Goal: Entertainment & Leisure: Browse casually

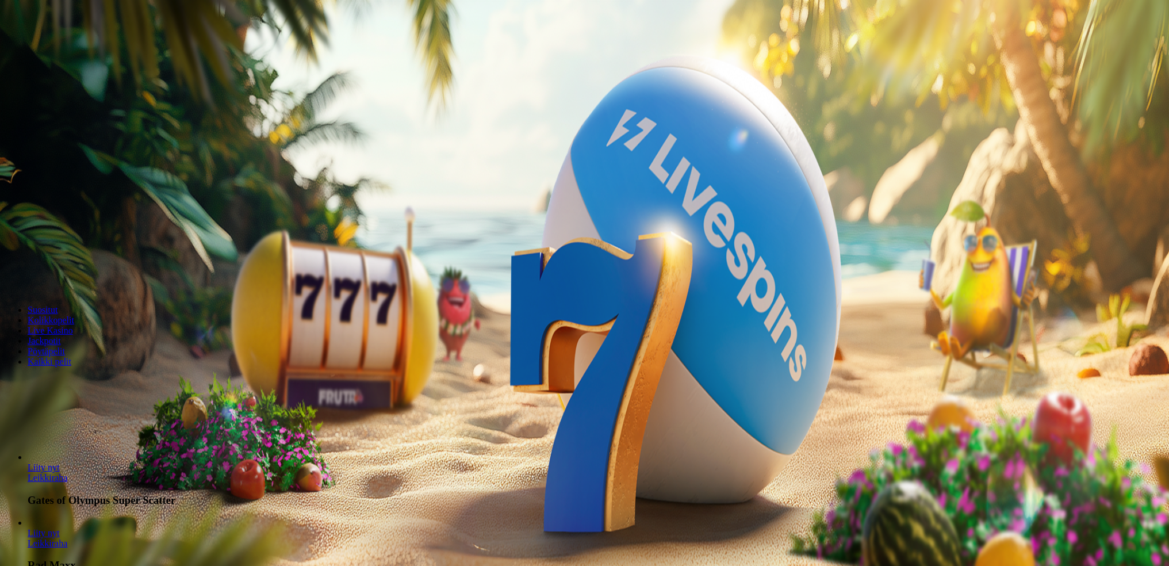
click at [66, 46] on span "Kirjaudu" at bounding box center [80, 41] width 28 height 9
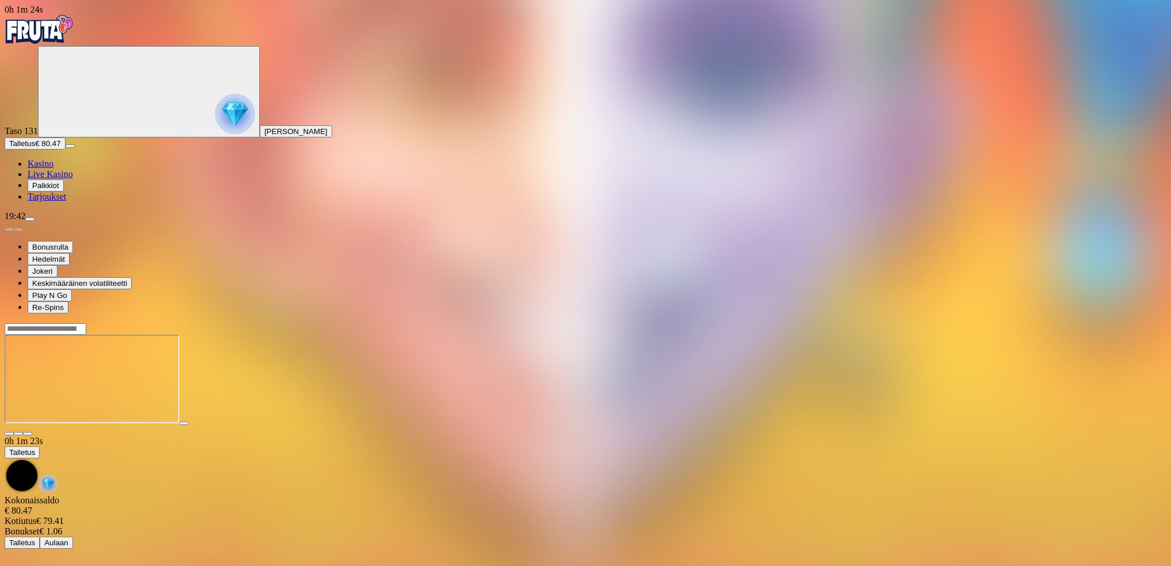
click at [18, 434] on span "chevron-down icon" at bounding box center [18, 434] width 0 height 0
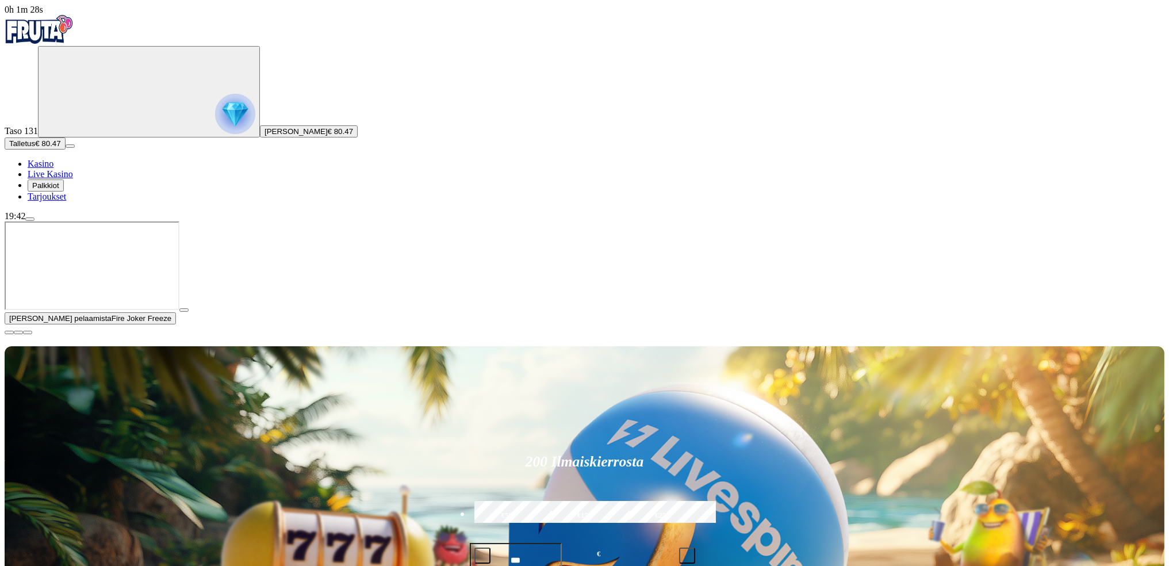
click at [189, 312] on button "button" at bounding box center [183, 309] width 9 height 3
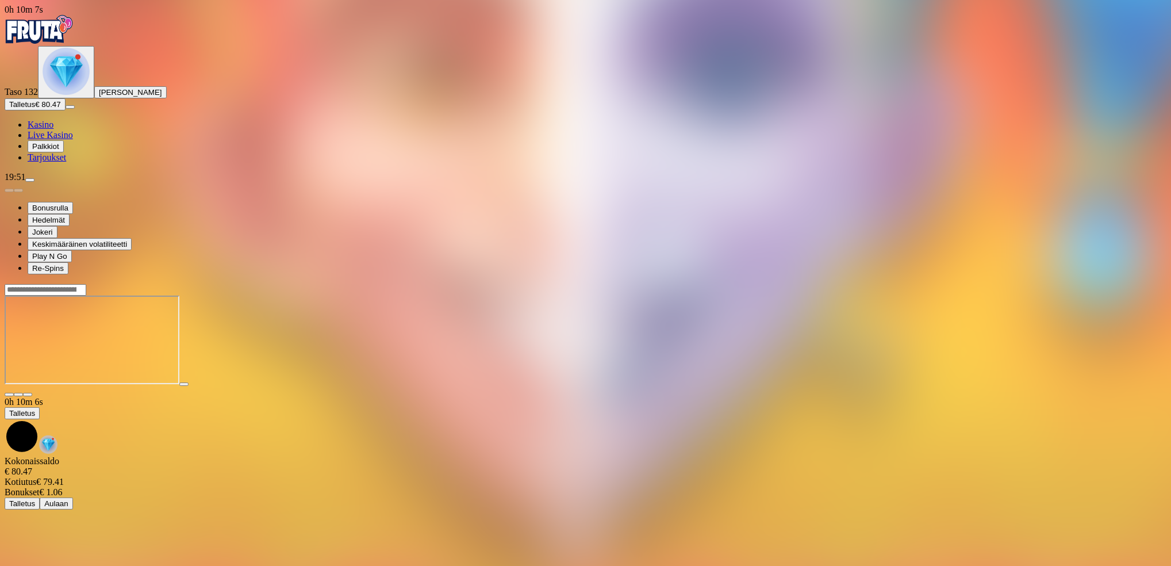
click at [9, 394] on span "close icon" at bounding box center [9, 394] width 0 height 0
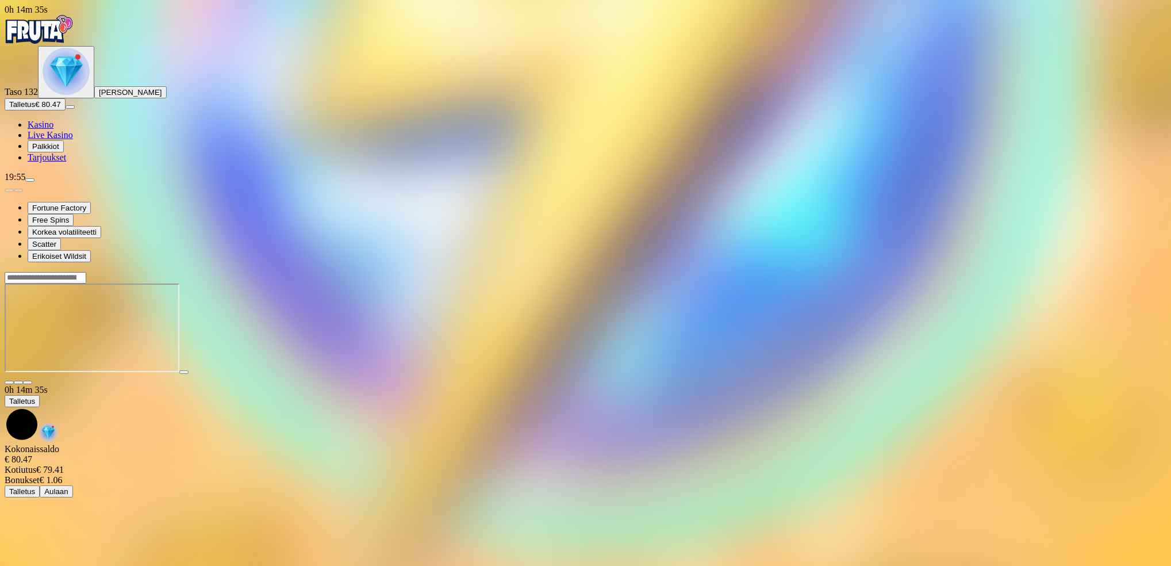
click at [9, 382] on span "close icon" at bounding box center [9, 382] width 0 height 0
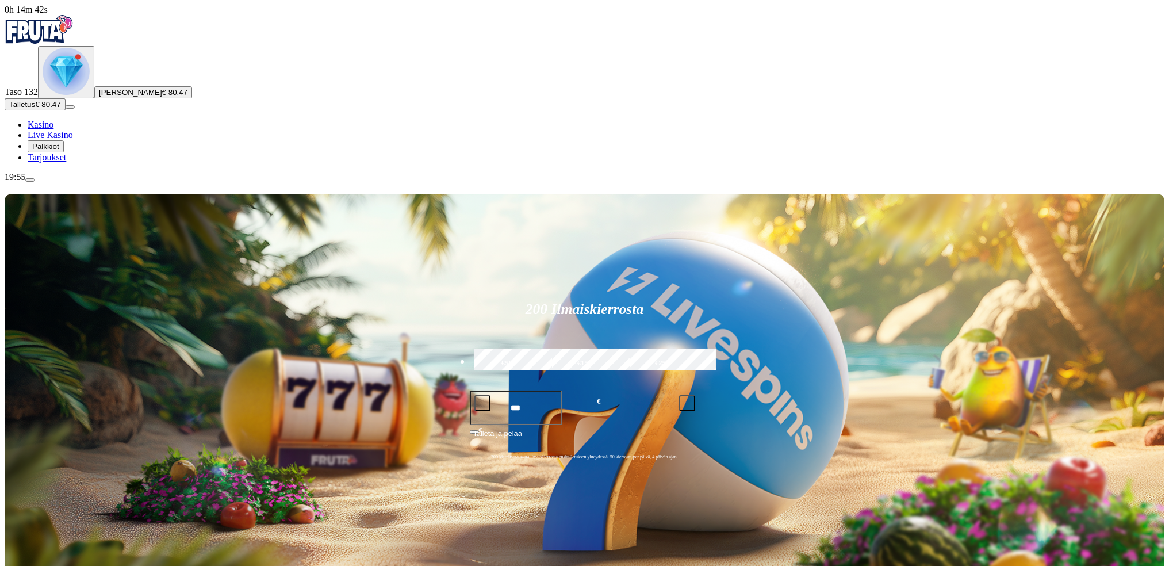
click at [30, 180] on span "menu icon" at bounding box center [30, 180] width 0 height 0
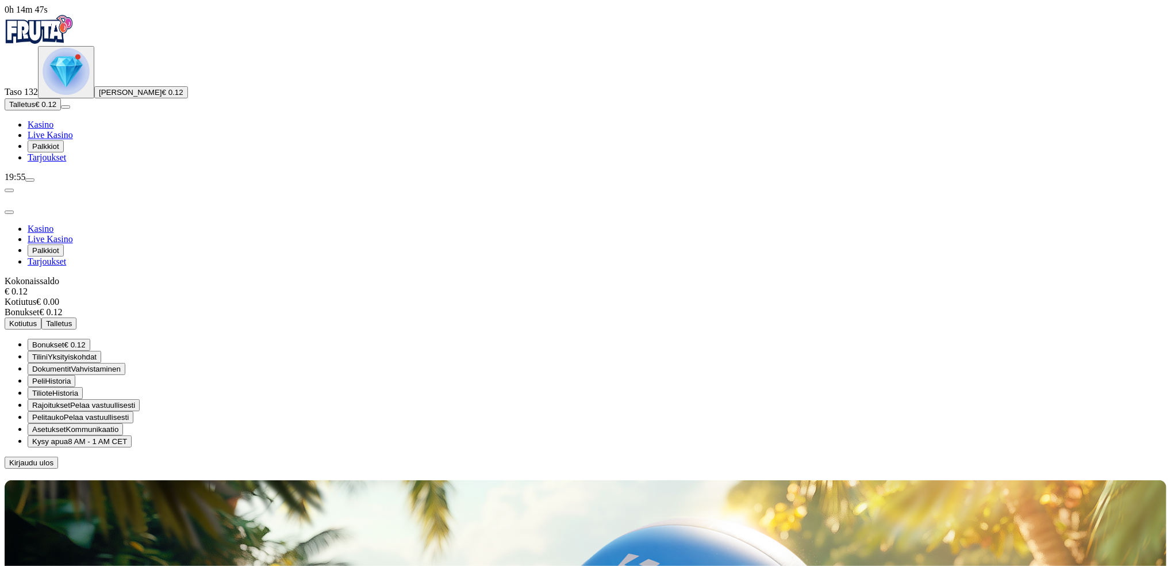
click at [53, 458] on span "Kirjaudu ulos" at bounding box center [31, 462] width 44 height 9
